Goal: Task Accomplishment & Management: Complete application form

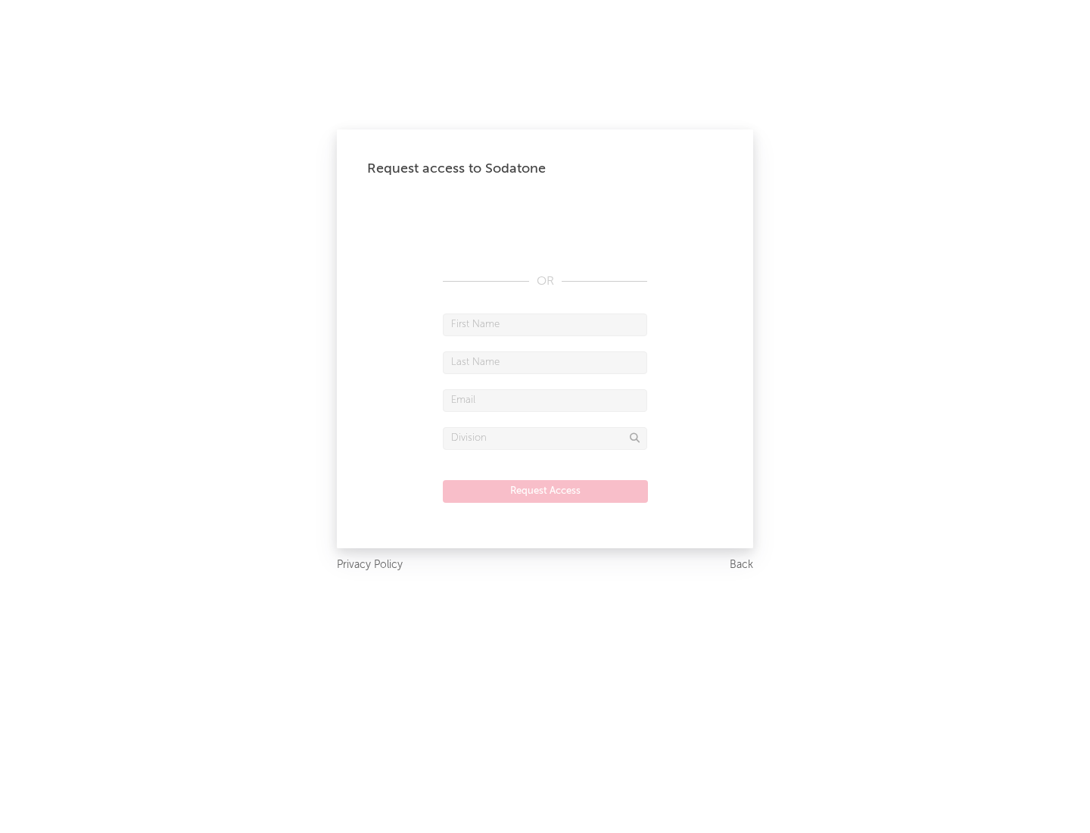
click at [545, 324] on input "text" at bounding box center [545, 325] width 204 height 23
type input "[PERSON_NAME]"
click at [545, 362] on input "text" at bounding box center [545, 362] width 204 height 23
type input "[PERSON_NAME]"
click at [545, 400] on input "text" at bounding box center [545, 400] width 204 height 23
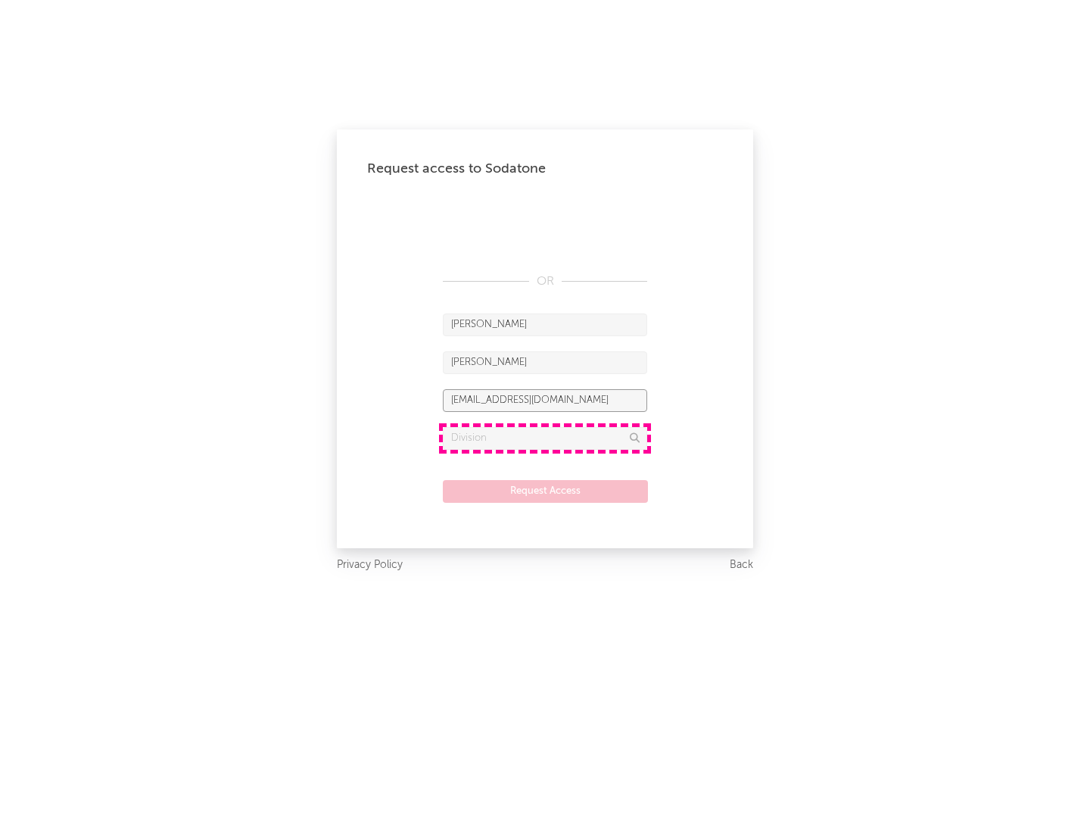
type input "[EMAIL_ADDRESS][DOMAIN_NAME]"
click at [545, 438] on input "text" at bounding box center [545, 438] width 204 height 23
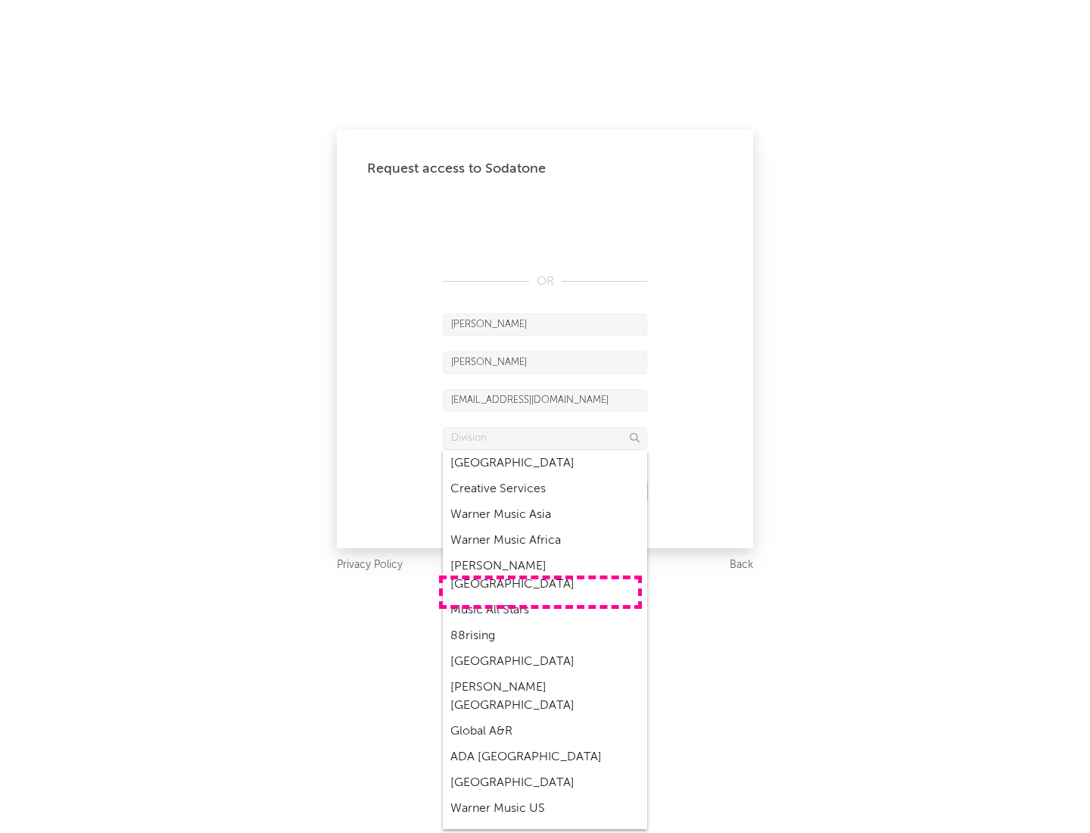
click at [541, 597] on div "Music All Stars" at bounding box center [545, 610] width 204 height 26
type input "Music All Stars"
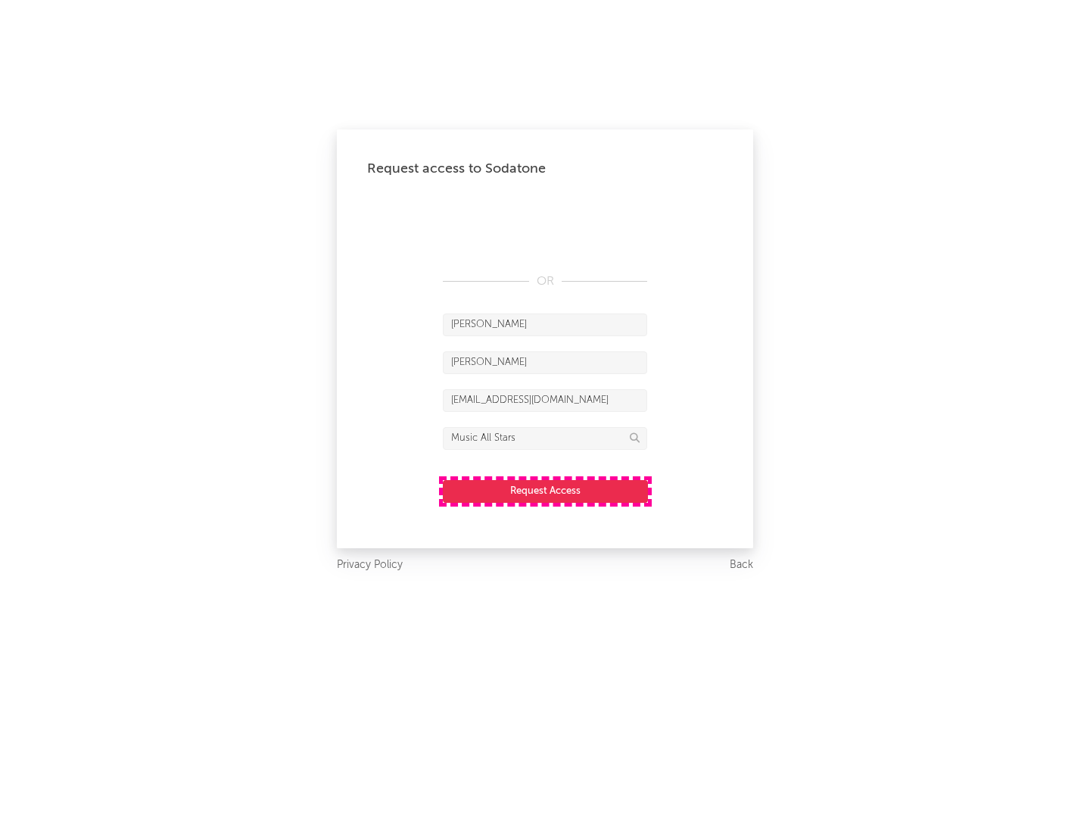
click at [545, 491] on button "Request Access" at bounding box center [545, 491] width 205 height 23
